Goal: Navigation & Orientation: Find specific page/section

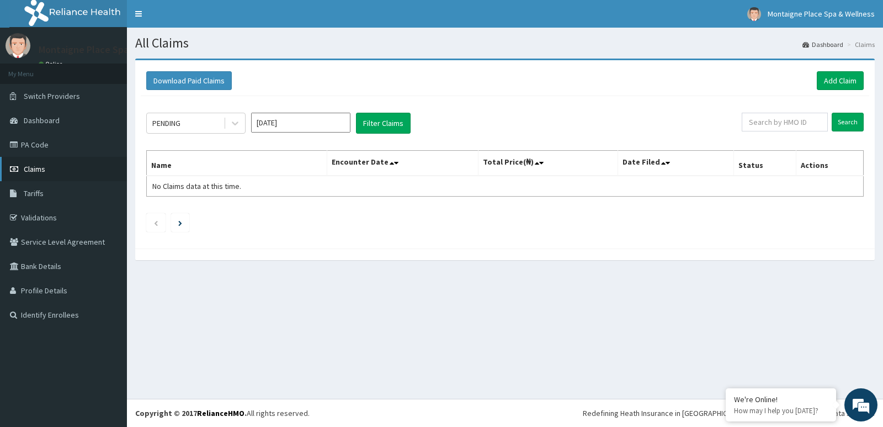
click at [39, 169] on span "Claims" at bounding box center [35, 169] width 22 height 10
click at [36, 140] on link "PA Code" at bounding box center [63, 144] width 127 height 24
